Goal: Transaction & Acquisition: Purchase product/service

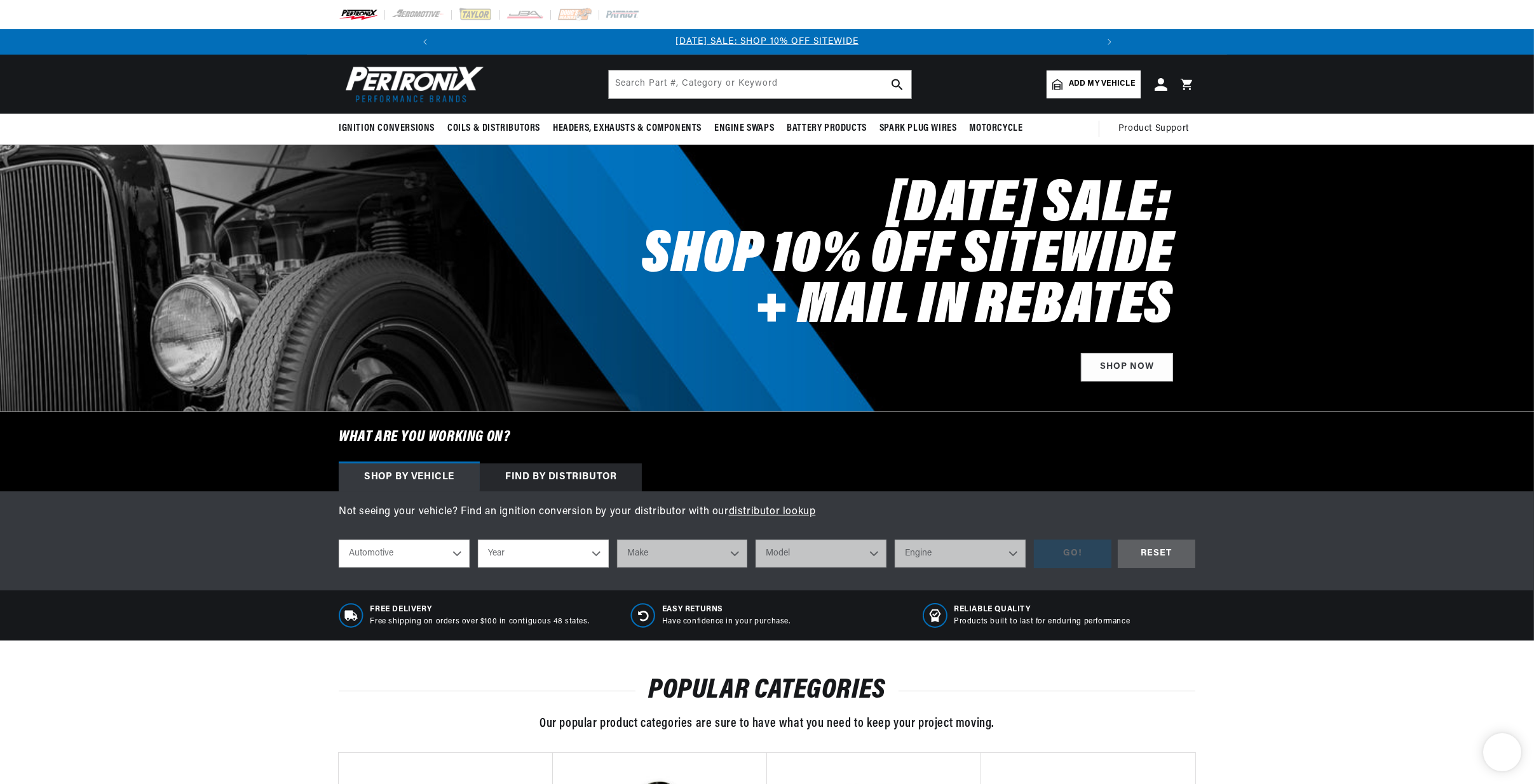
click at [668, 85] on input "text" at bounding box center [759, 85] width 302 height 28
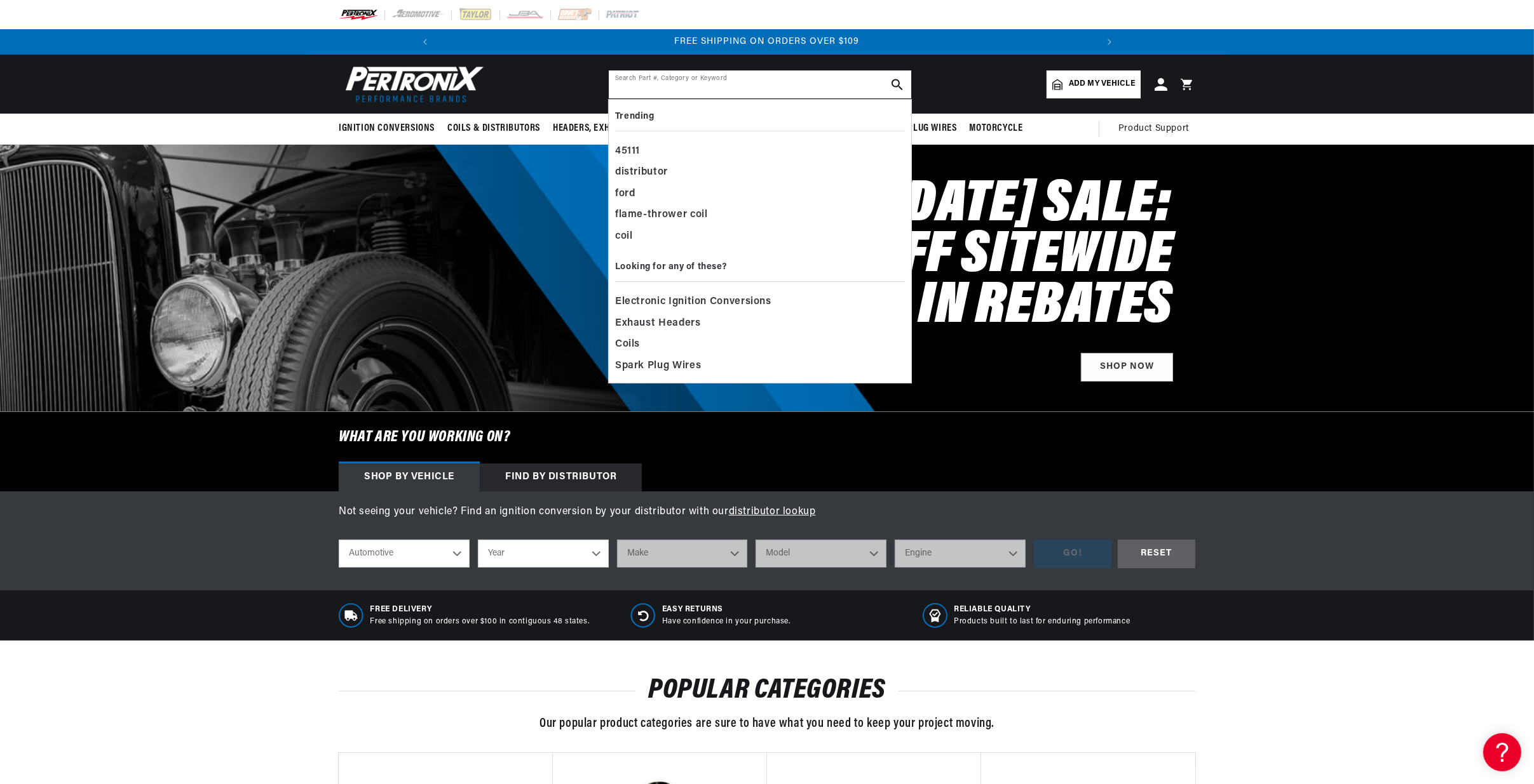
paste input "84258"
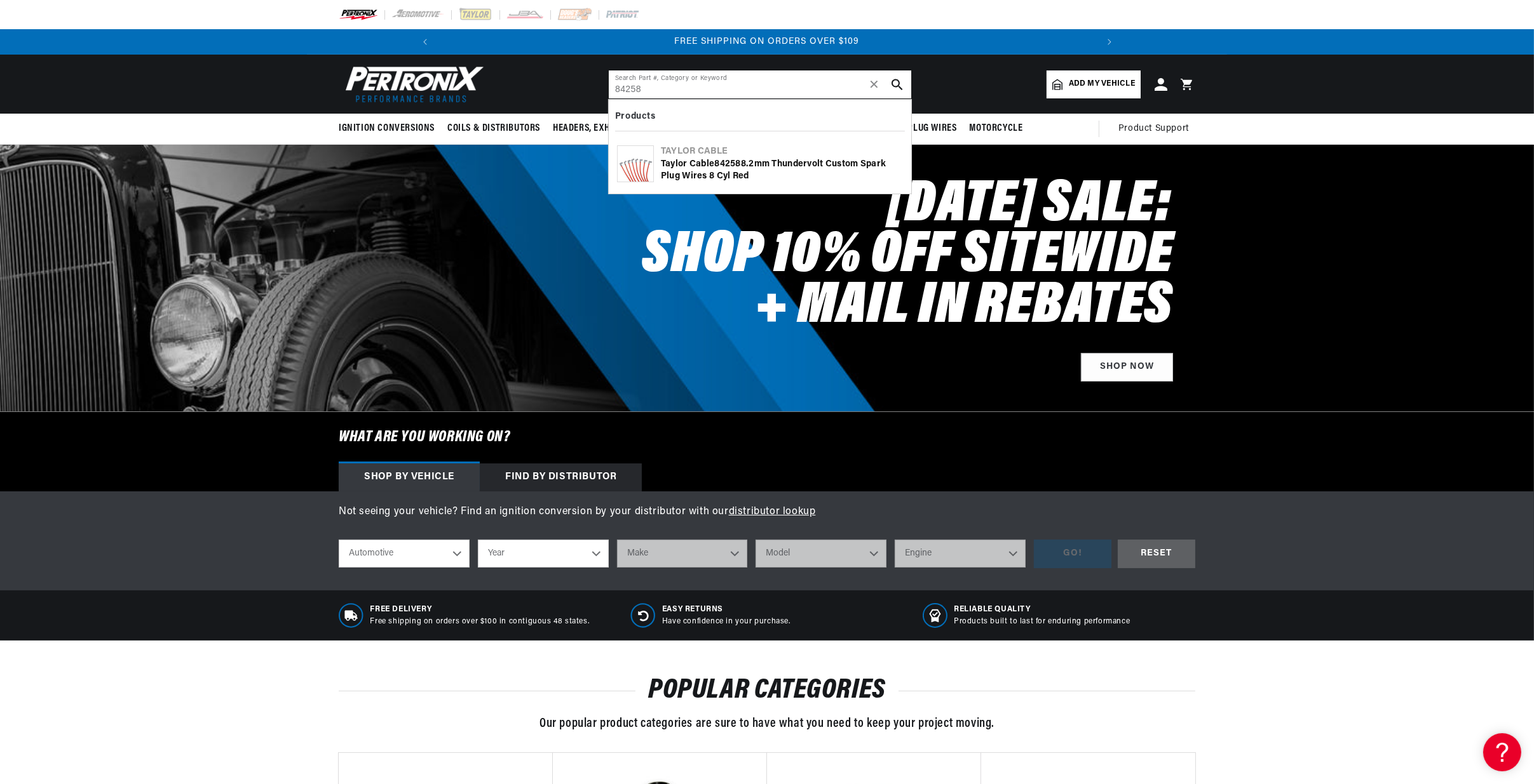
type input "84258"
click at [901, 79] on icon "search button" at bounding box center [897, 85] width 11 height 11
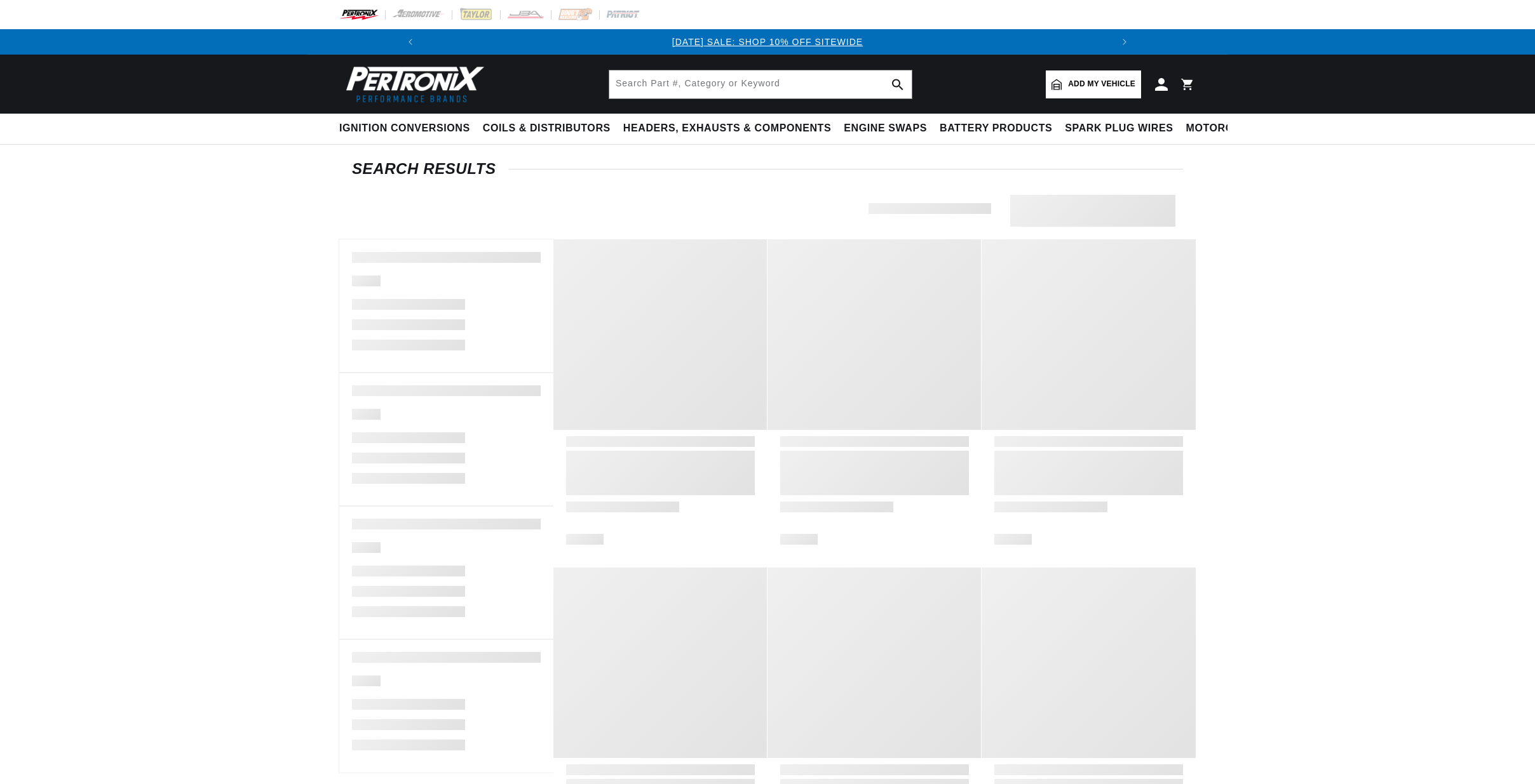
type input "84258"
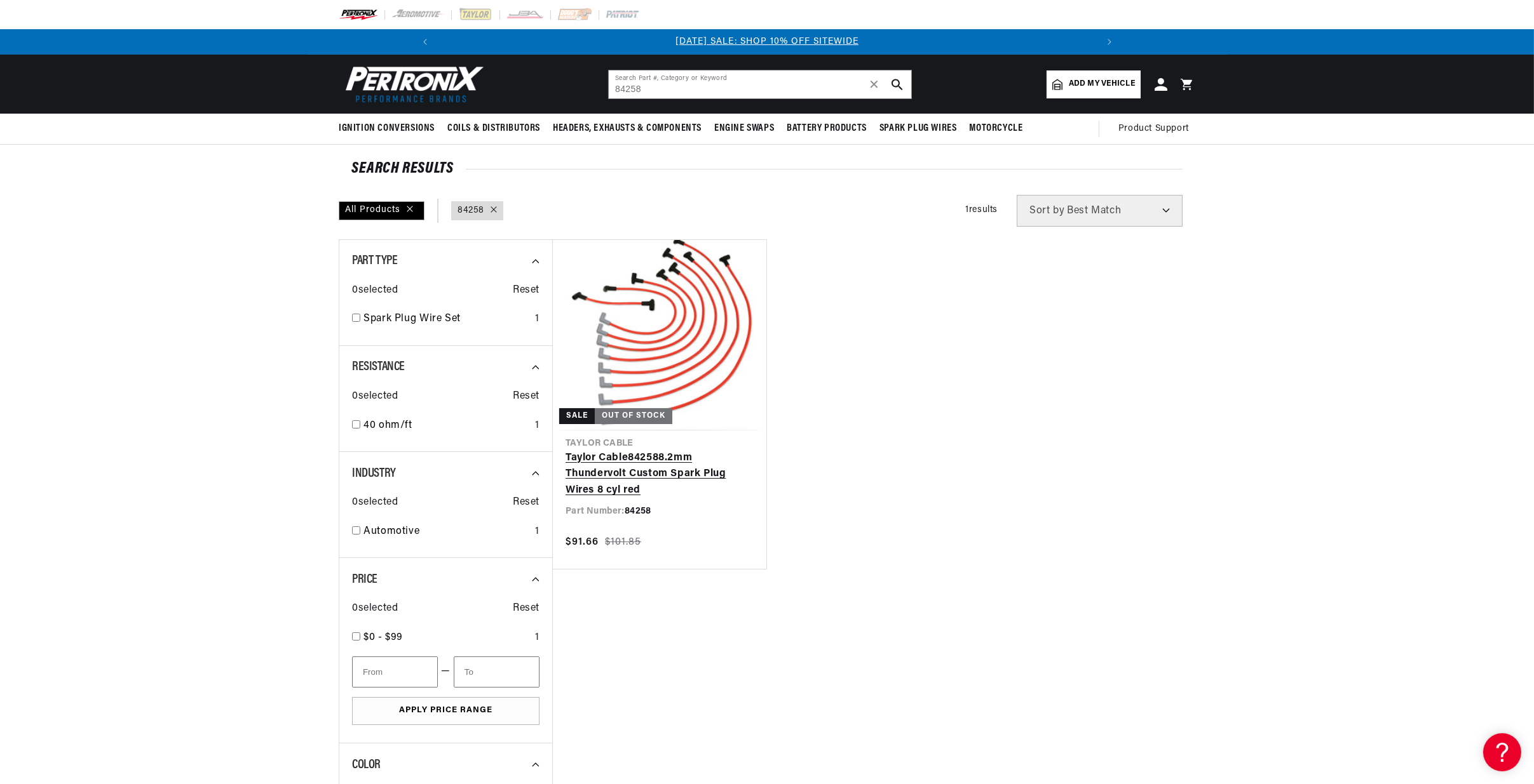
click at [704, 451] on link "Taylor Cable 84258 8.2mm Thundervolt Custom Spark Plug Wires 8 cyl red" at bounding box center [660, 475] width 188 height 49
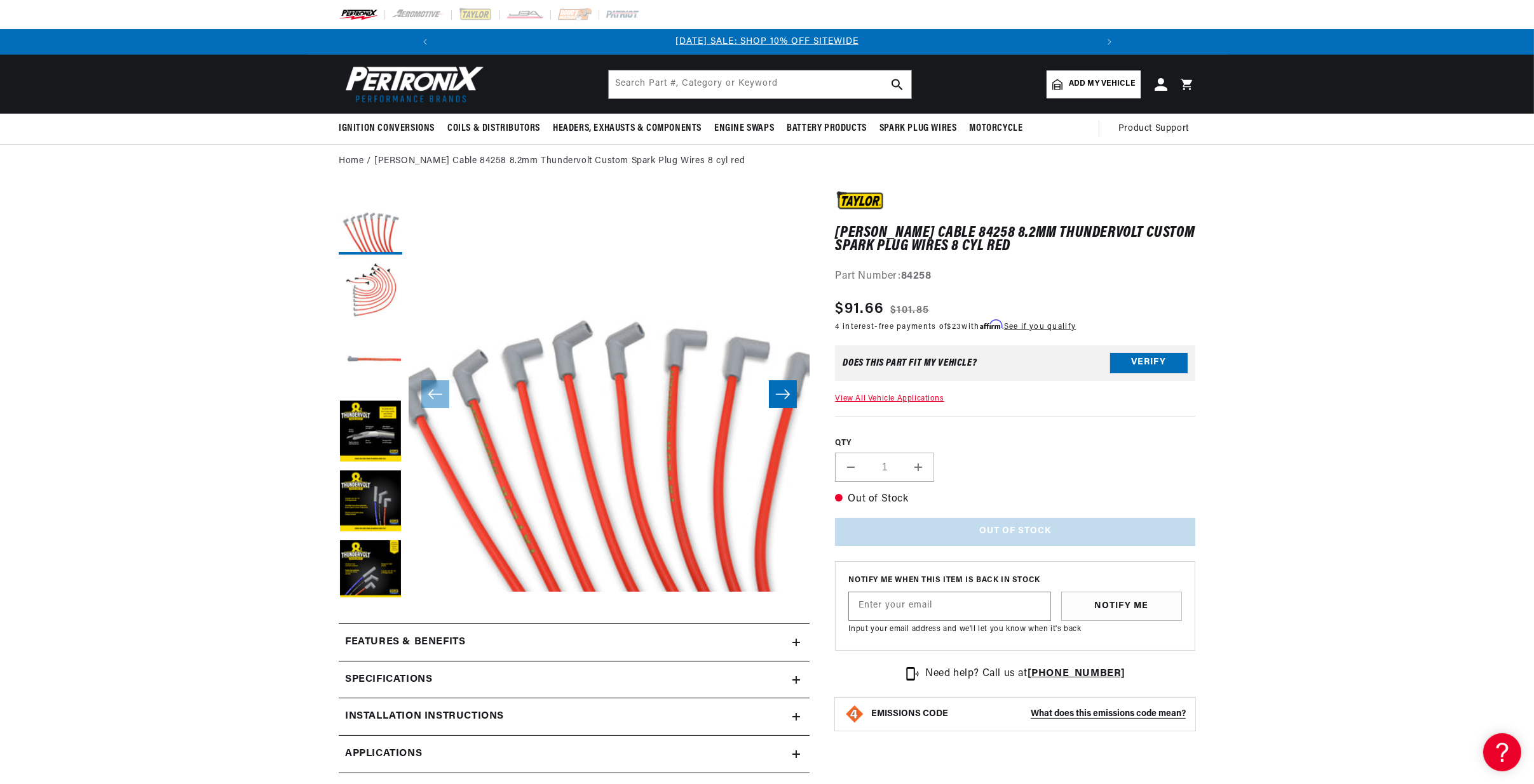
click at [260, 533] on section "[PERSON_NAME] Cable 84258 8.2mm Thundervolt Custom Spark Plug Wires 8 cyl red […" at bounding box center [767, 647] width 1534 height 937
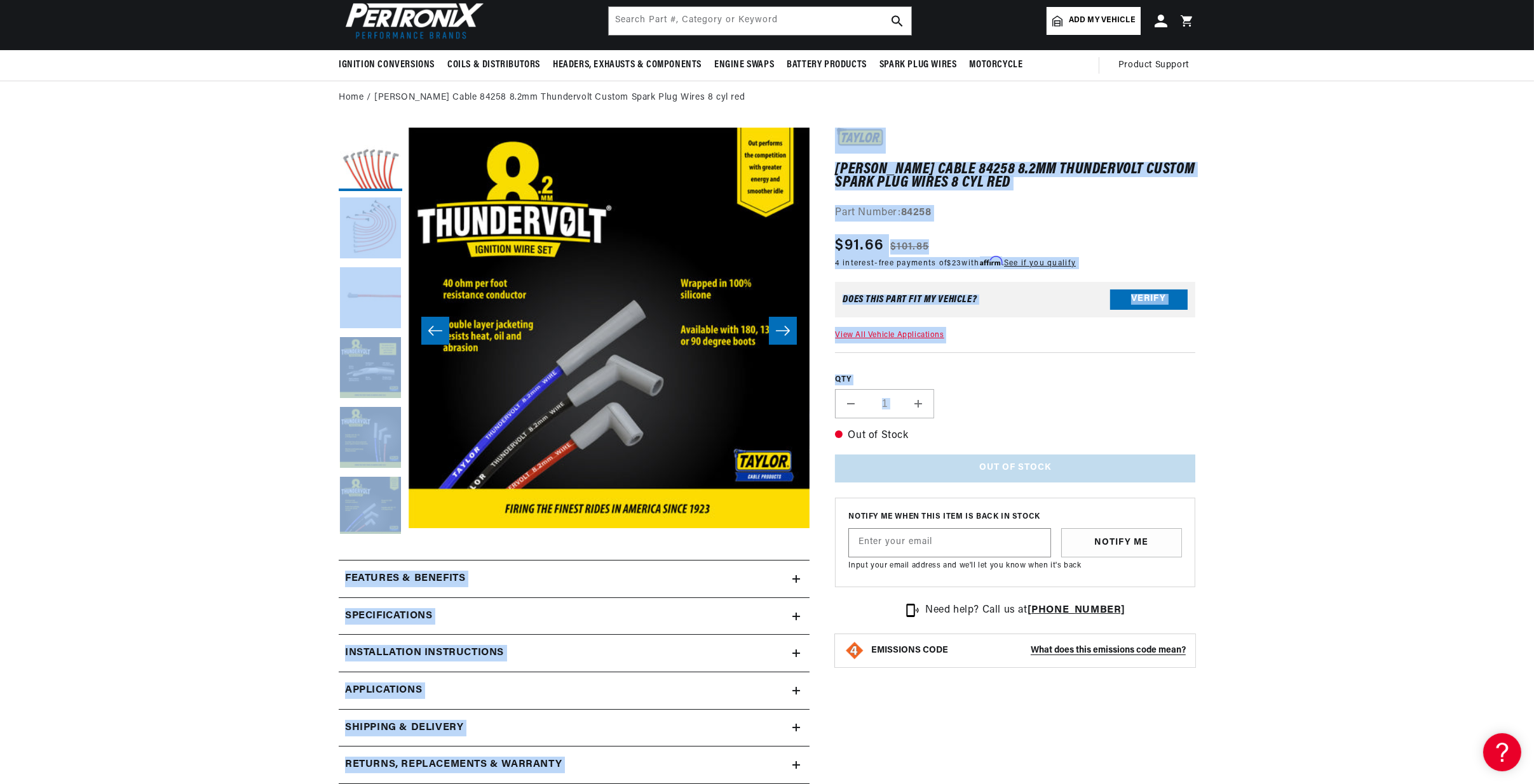
scroll to position [0, 2808]
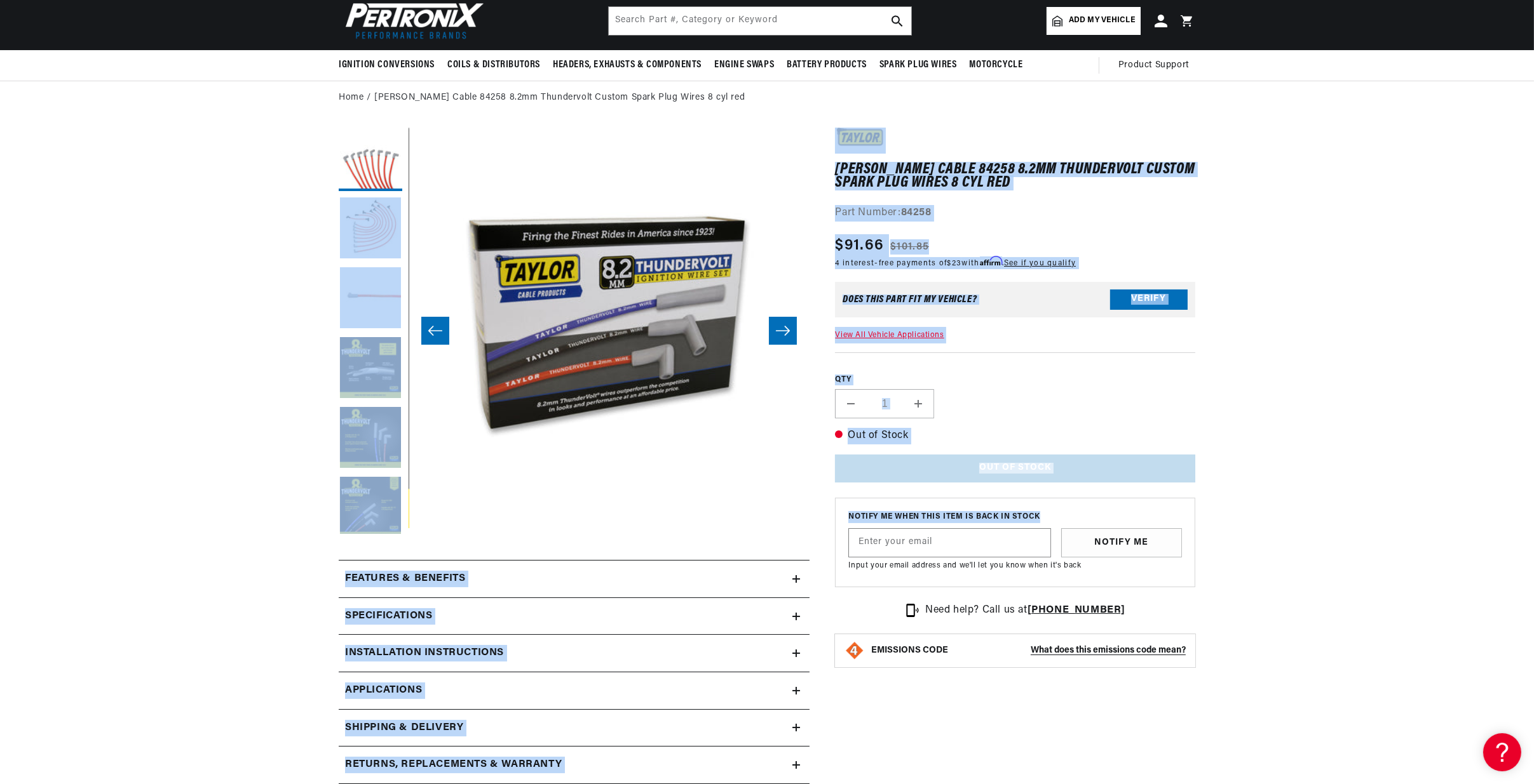
drag, startPoint x: 246, startPoint y: 240, endPoint x: 1341, endPoint y: 490, distance: 1123.2
click at [1341, 490] on section "[PERSON_NAME] Cable 84258 8.2mm Thundervolt Custom Spark Plug Wires 8 cyl red […" at bounding box center [767, 583] width 1534 height 937
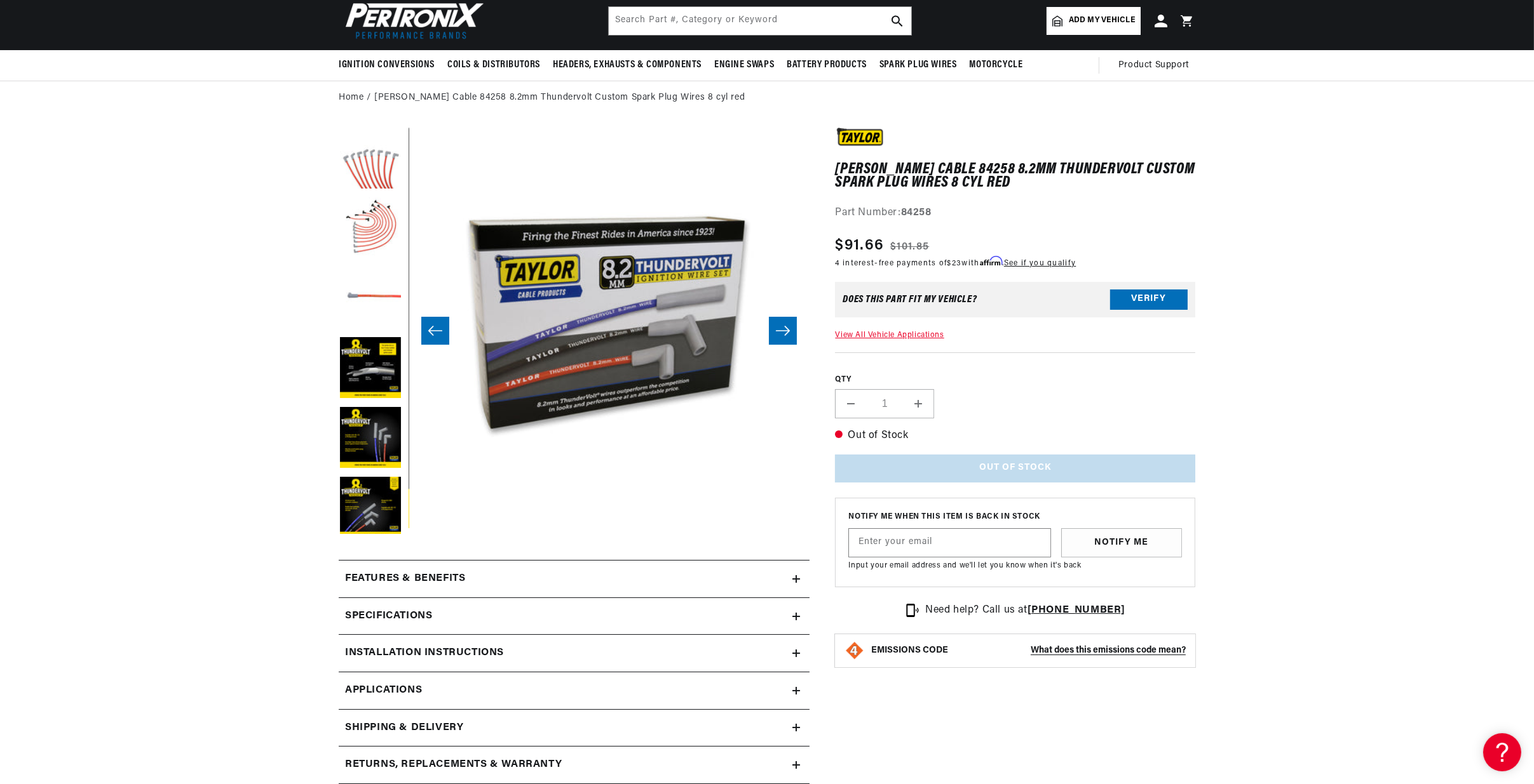
click at [203, 218] on section "[PERSON_NAME] Cable 84258 8.2mm Thundervolt Custom Spark Plug Wires 8 cyl red […" at bounding box center [767, 583] width 1534 height 937
click at [256, 368] on section "[PERSON_NAME] Cable 84258 8.2mm Thundervolt Custom Spark Plug Wires 8 cyl red […" at bounding box center [767, 583] width 1534 height 937
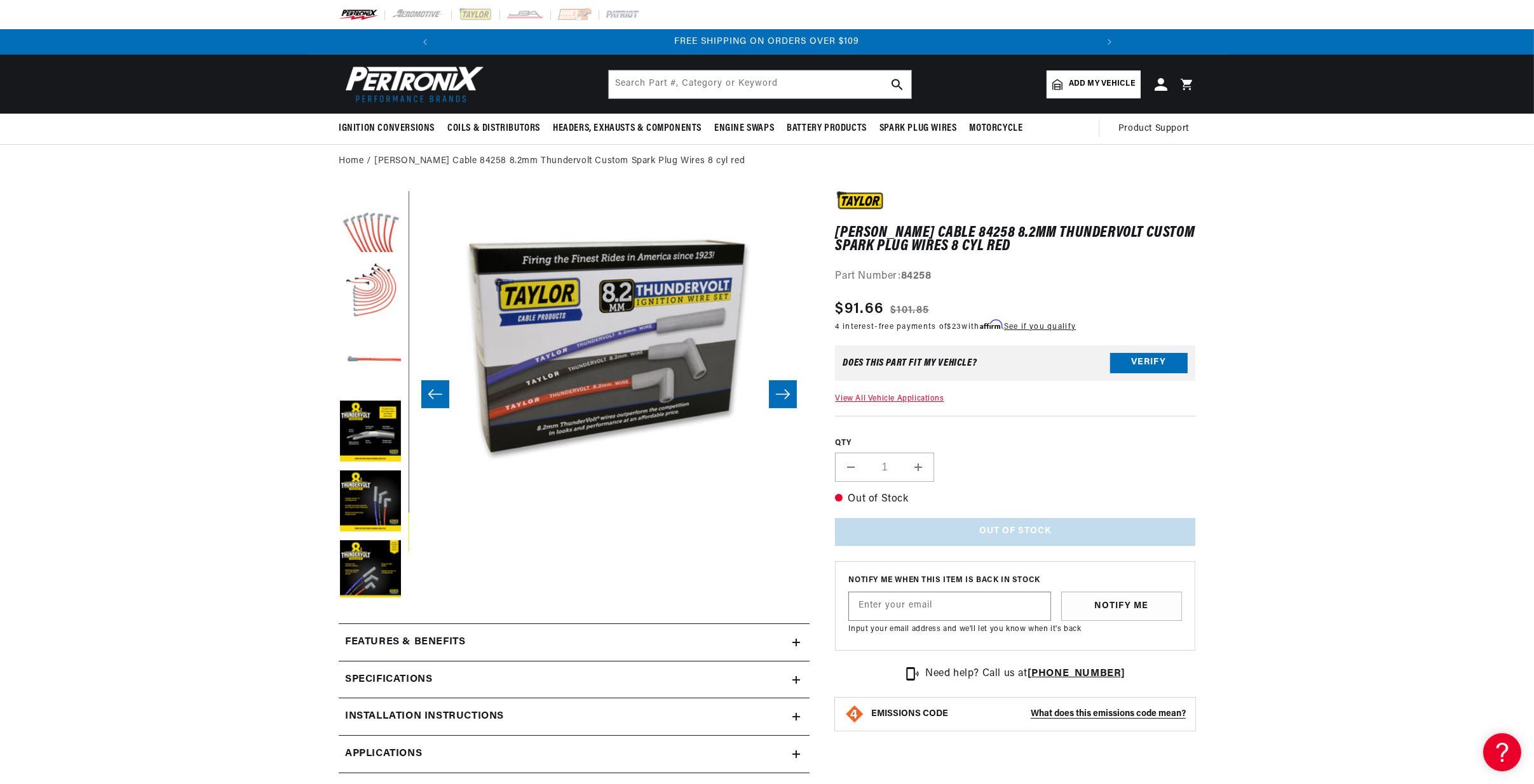
scroll to position [0, 1357]
click at [144, 479] on section "[PERSON_NAME] Cable 84258 8.2mm Thundervolt Custom Spark Plug Wires 8 cyl red […" at bounding box center [767, 647] width 1534 height 937
